Goal: Task Accomplishment & Management: Manage account settings

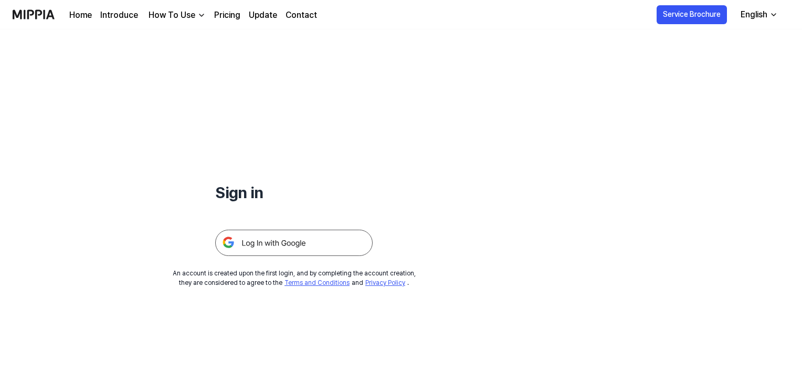
click at [311, 240] on img at bounding box center [293, 242] width 157 height 26
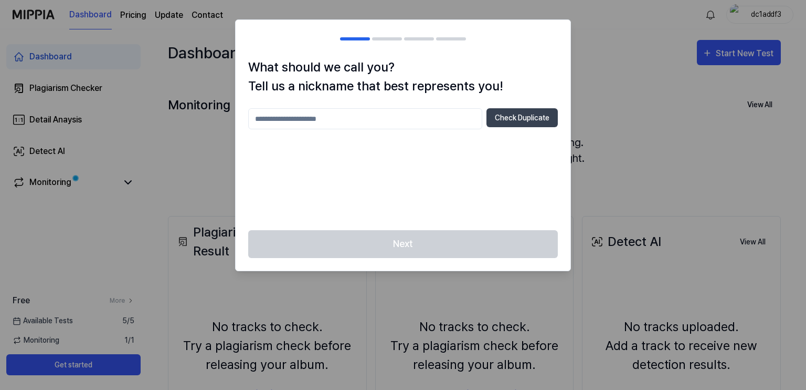
click at [610, 73] on div at bounding box center [403, 195] width 806 height 390
